Goal: Task Accomplishment & Management: Manage account settings

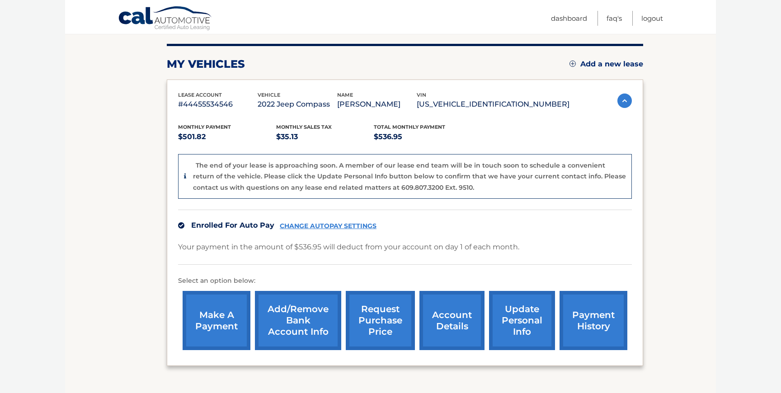
scroll to position [87, 0]
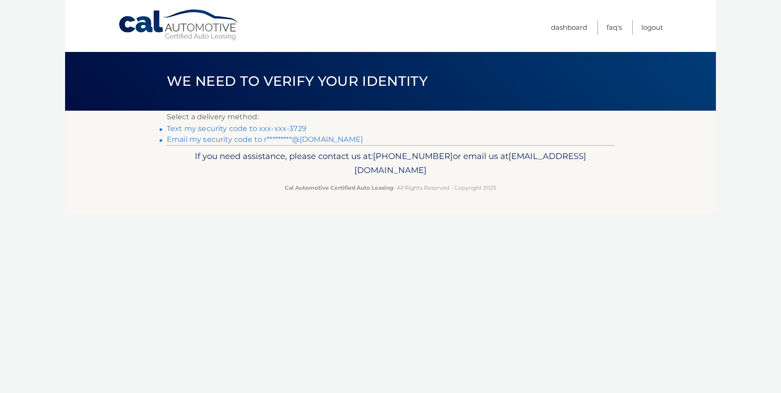
click at [264, 127] on link "Text my security code to xxx-xxx-3729" at bounding box center [237, 128] width 140 height 9
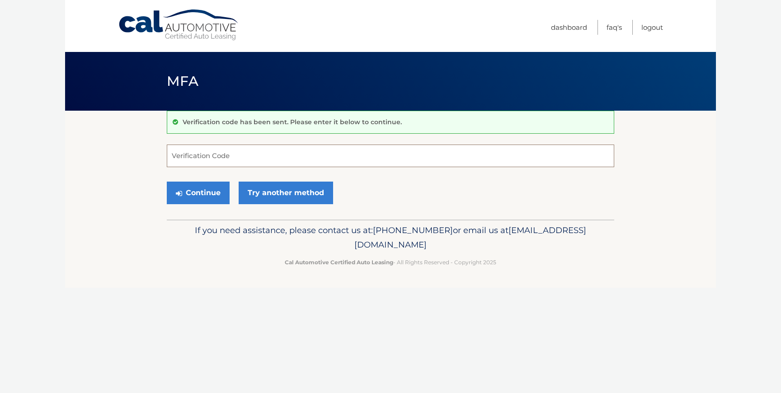
click at [246, 160] on input "Verification Code" at bounding box center [390, 156] width 447 height 23
type input "747646"
click at [195, 199] on button "Continue" at bounding box center [198, 193] width 63 height 23
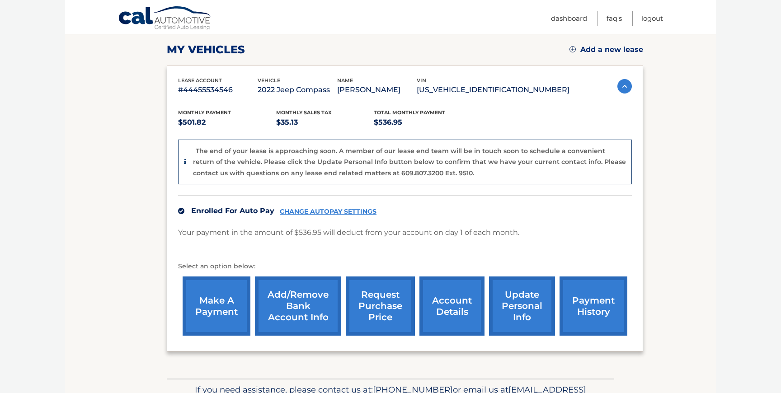
scroll to position [157, 0]
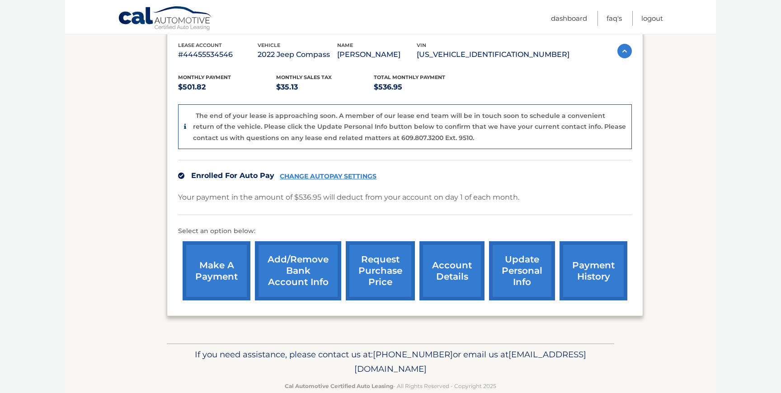
click at [324, 176] on link "CHANGE AUTOPAY SETTINGS" at bounding box center [328, 177] width 97 height 8
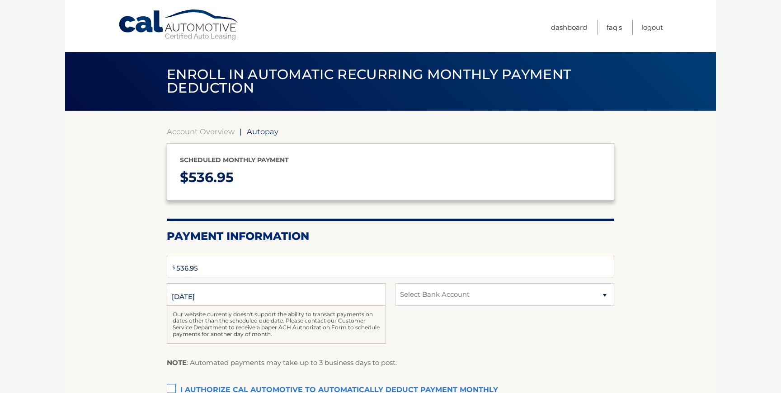
select select "MWMzN2Q1OTYtNjNjMy00YzRkLWEzZjItZDU3OWY1ZDVjM2Zh"
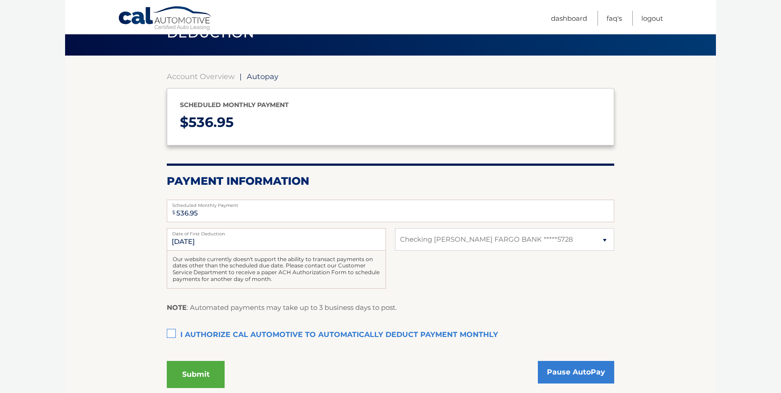
scroll to position [56, 0]
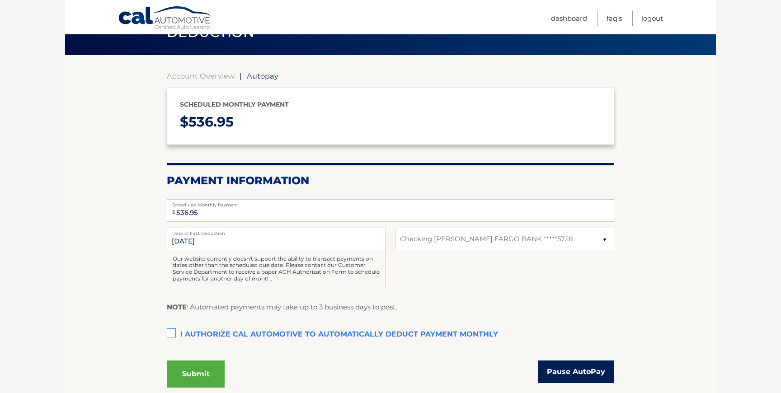
click at [574, 368] on link "Pause AutoPay" at bounding box center [576, 372] width 76 height 23
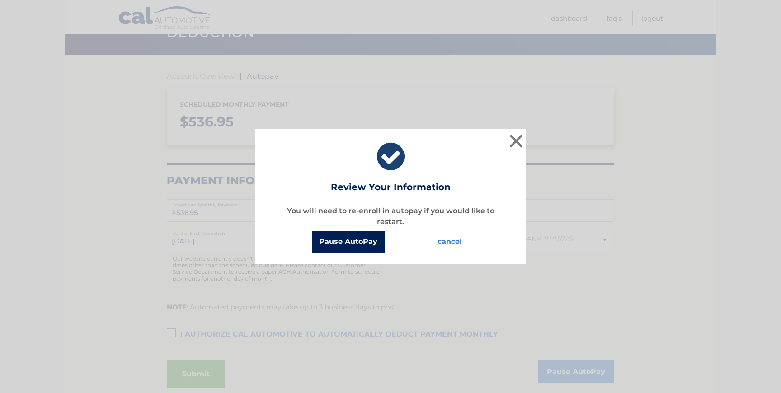
click at [357, 244] on button "Pause AutoPay" at bounding box center [348, 242] width 73 height 22
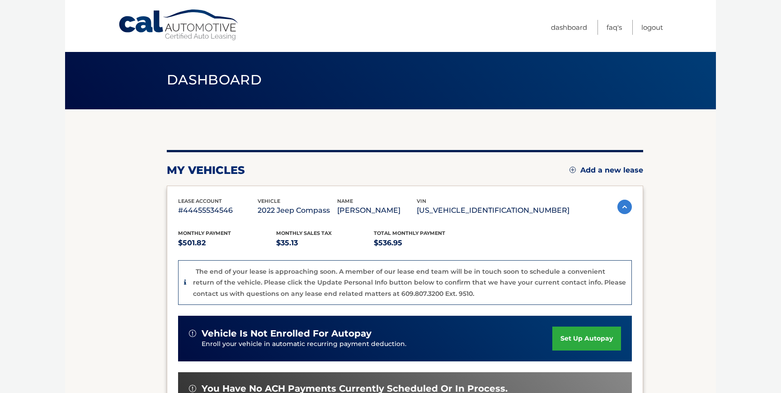
scroll to position [24, 0]
